Goal: Transaction & Acquisition: Purchase product/service

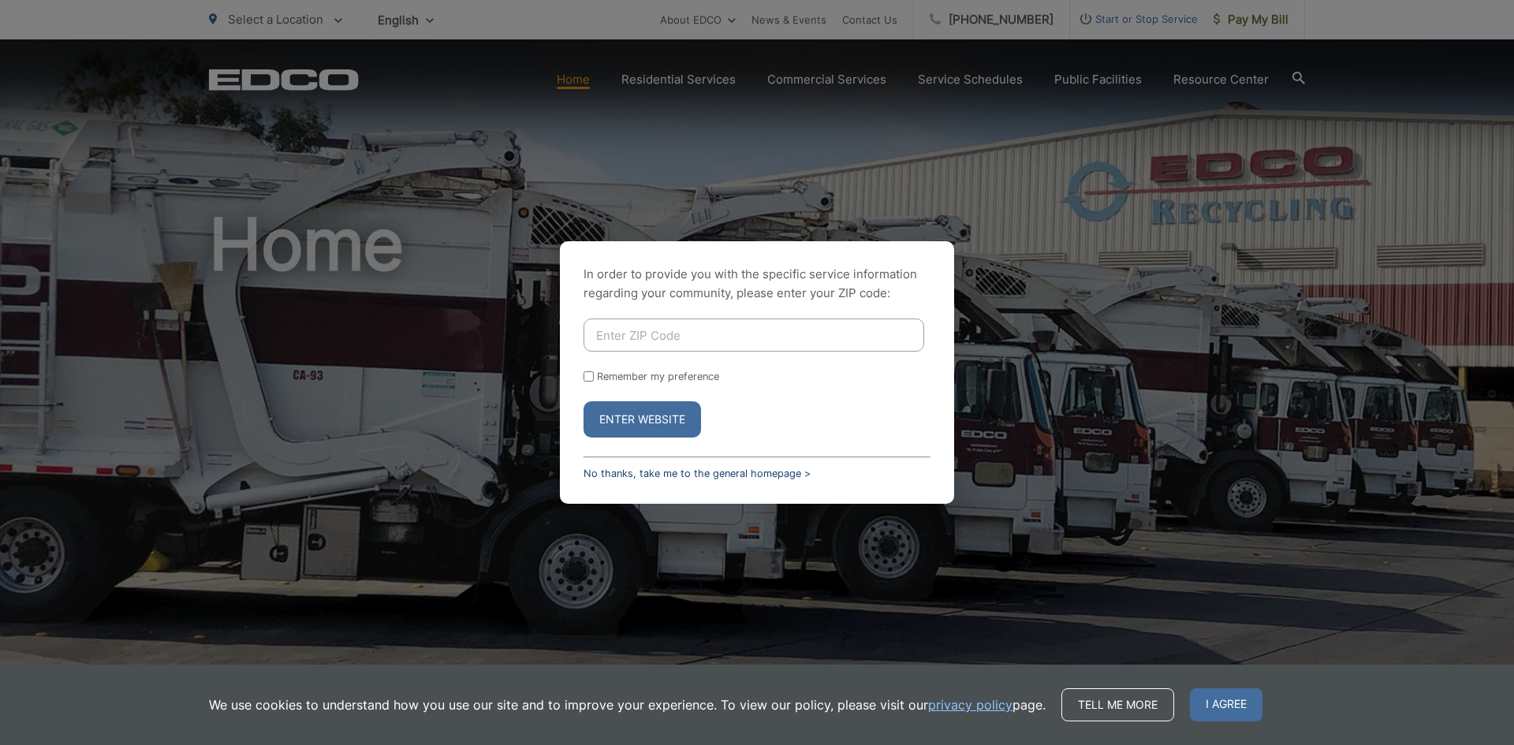
click at [756, 470] on link "No thanks, take me to the general homepage >" at bounding box center [697, 474] width 227 height 12
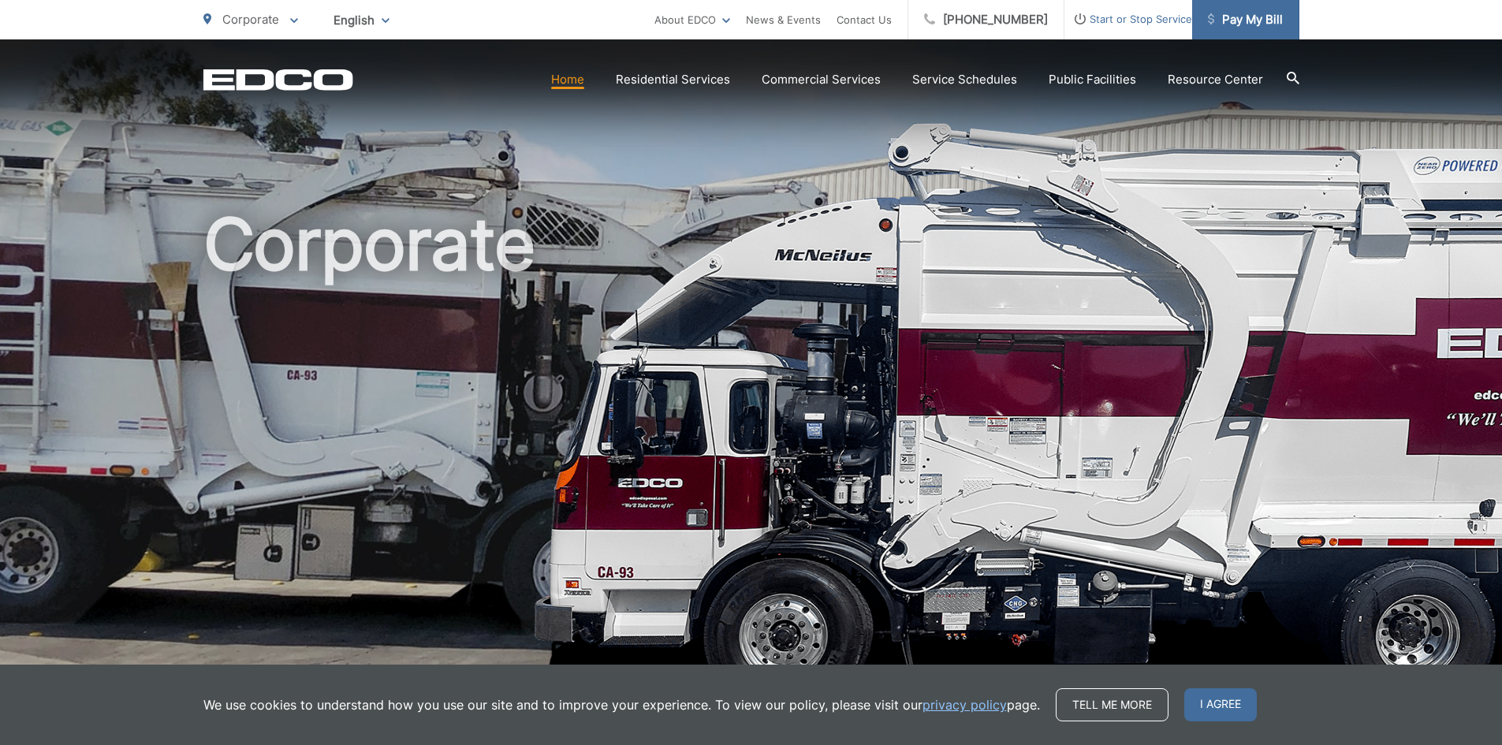
click at [1252, 17] on span "Pay My Bill" at bounding box center [1245, 19] width 75 height 19
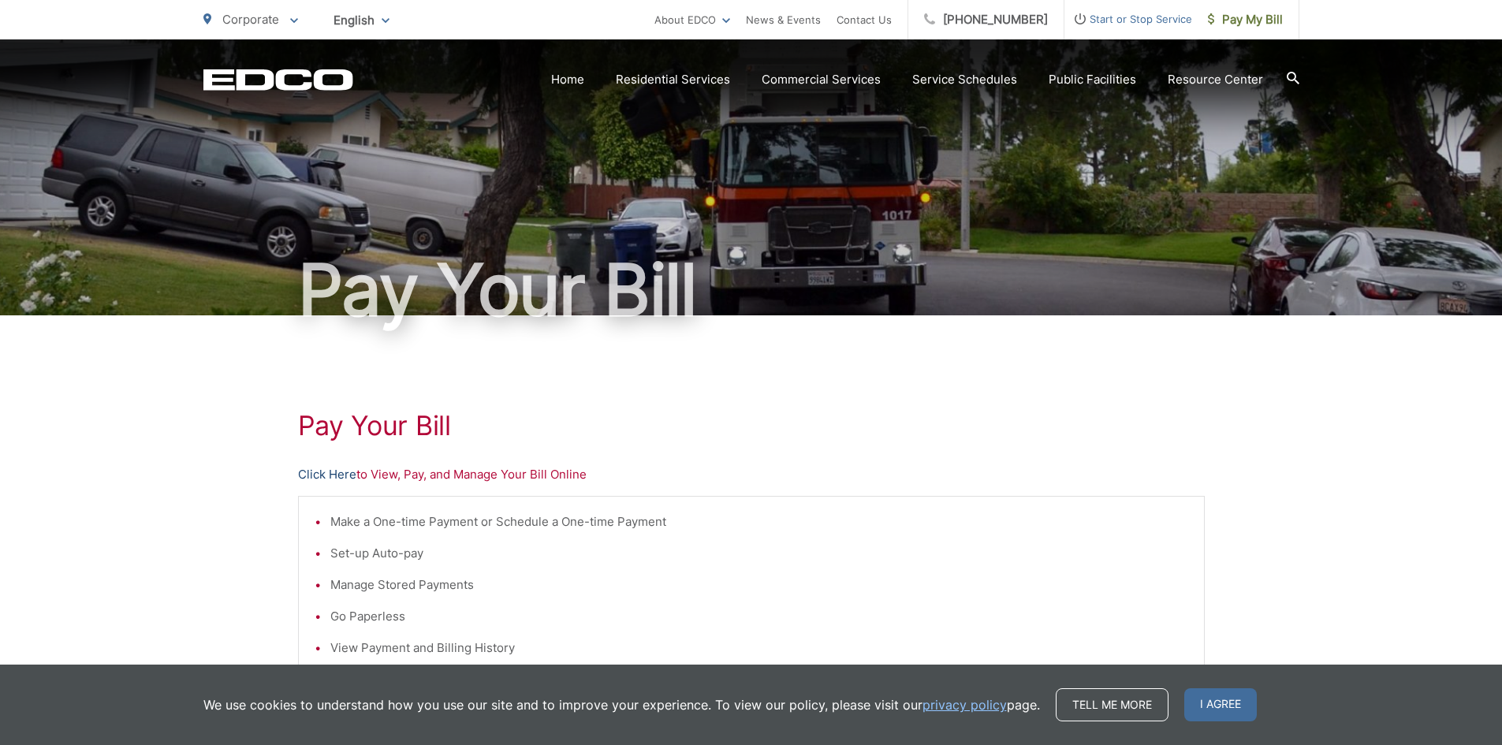
click at [315, 474] on link "Click Here" at bounding box center [327, 474] width 58 height 19
click at [334, 470] on link "Click Here" at bounding box center [327, 474] width 58 height 19
